Goal: Information Seeking & Learning: Learn about a topic

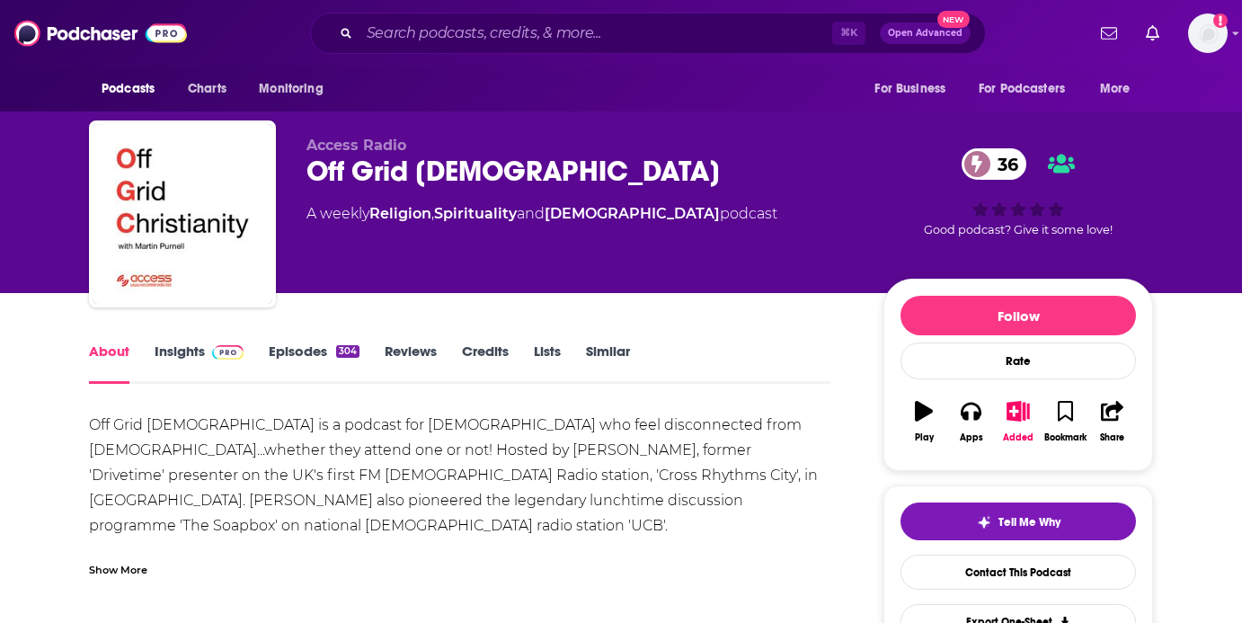
click at [305, 346] on link "Episodes 304" at bounding box center [314, 362] width 91 height 41
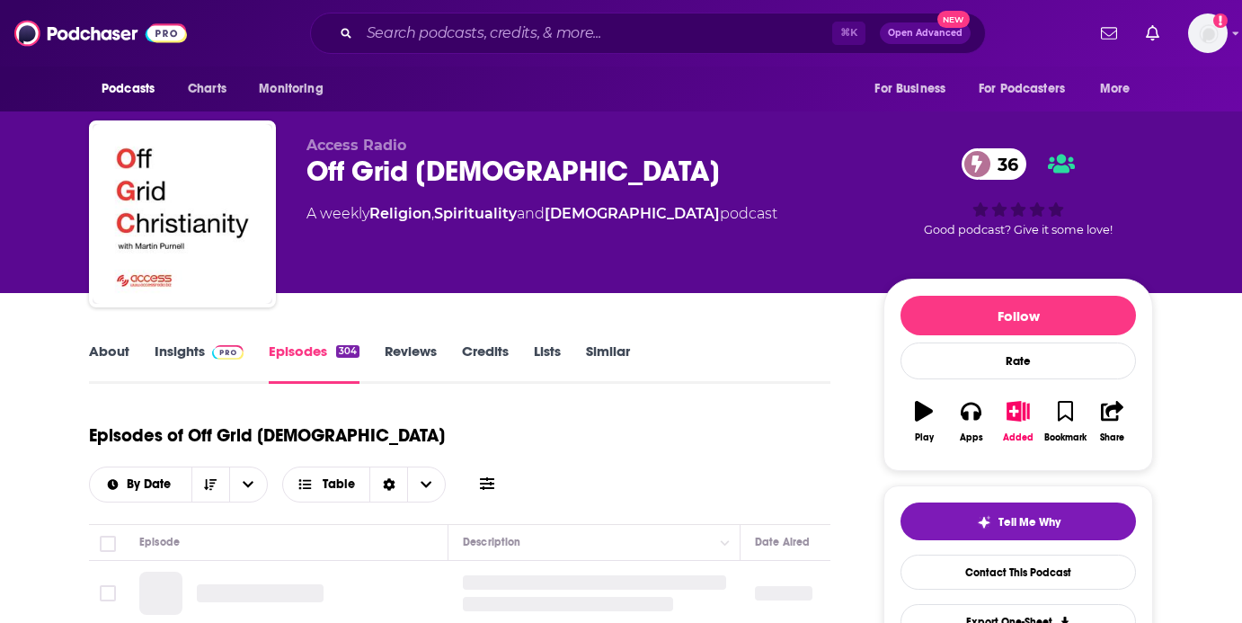
scroll to position [27, 0]
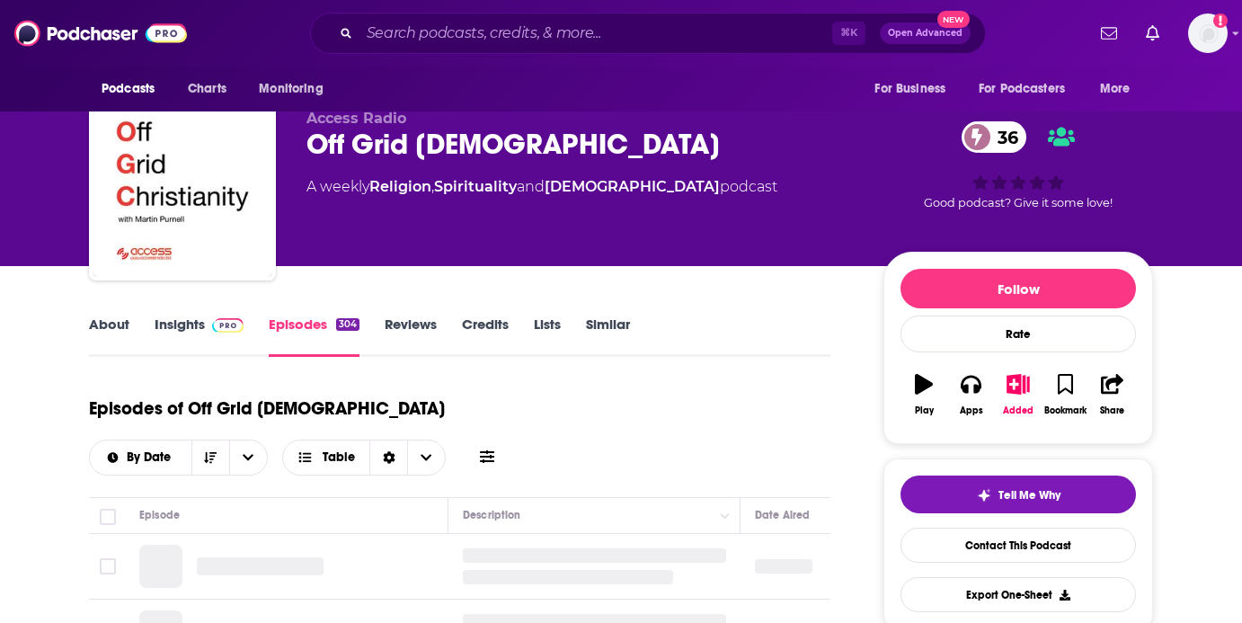
click at [175, 323] on link "Insights" at bounding box center [199, 335] width 89 height 41
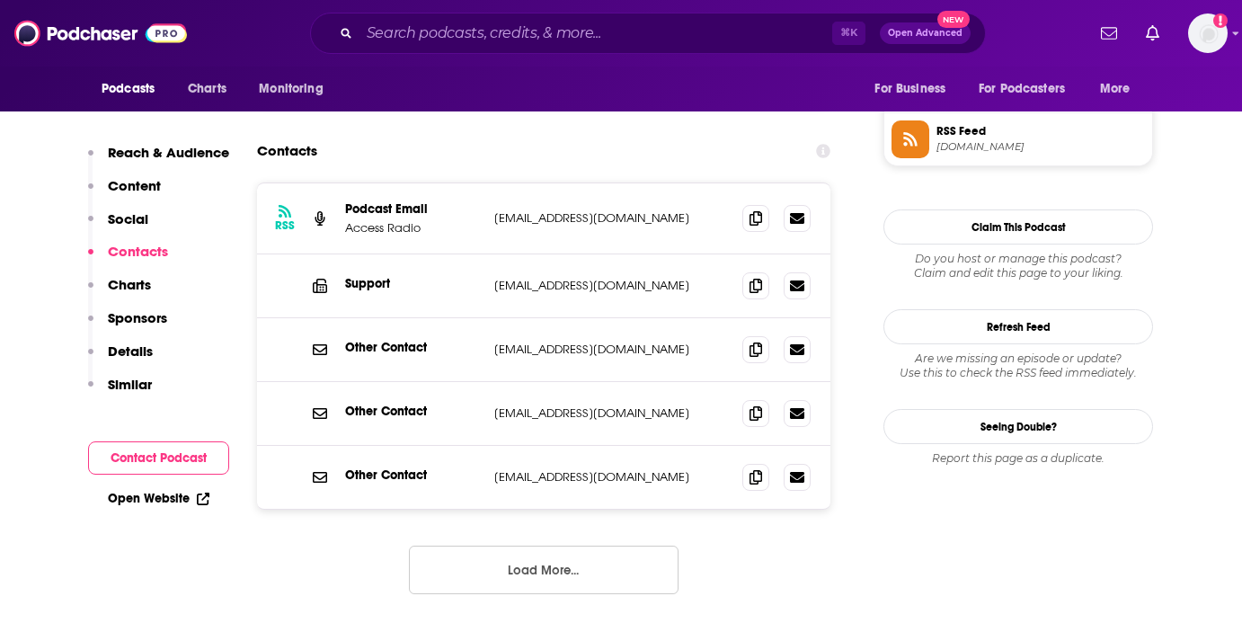
scroll to position [1322, 0]
click at [503, 581] on button "Load More..." at bounding box center [544, 568] width 270 height 49
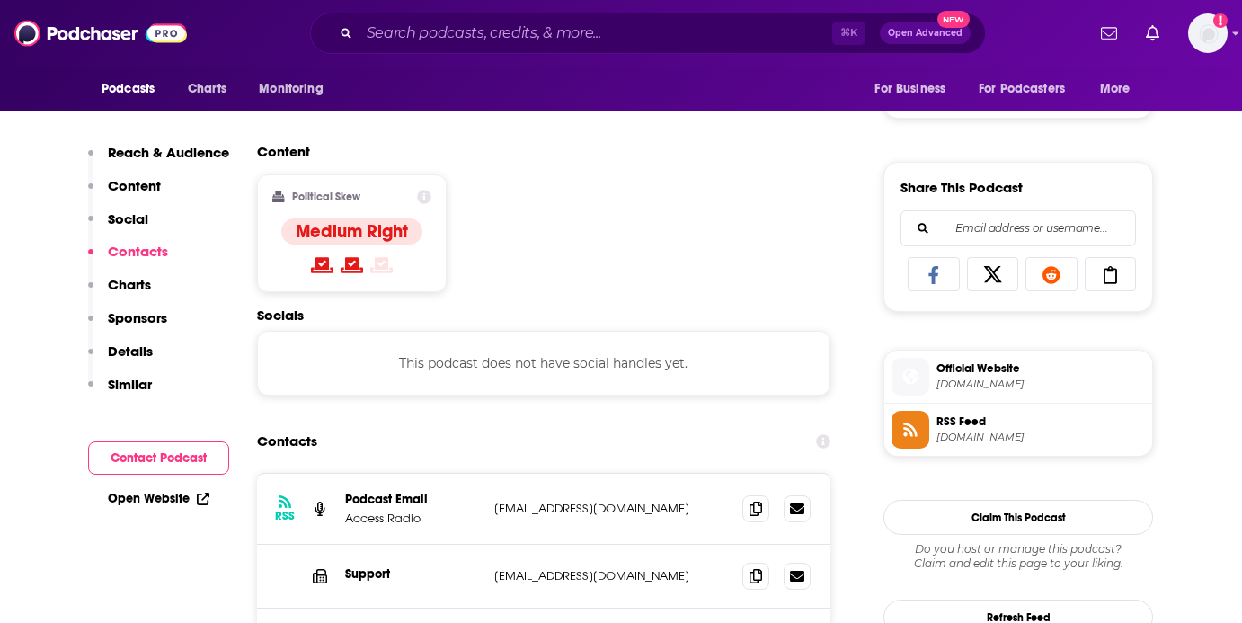
scroll to position [1038, 0]
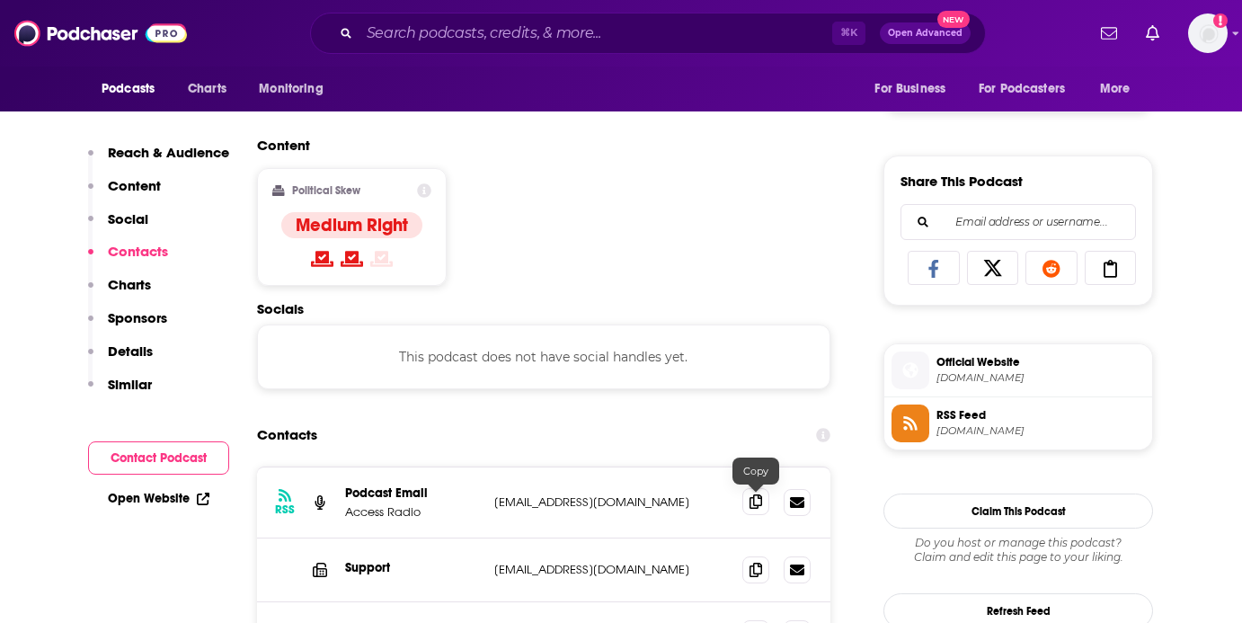
click at [756, 494] on span at bounding box center [755, 501] width 27 height 27
